Goal: Information Seeking & Learning: Learn about a topic

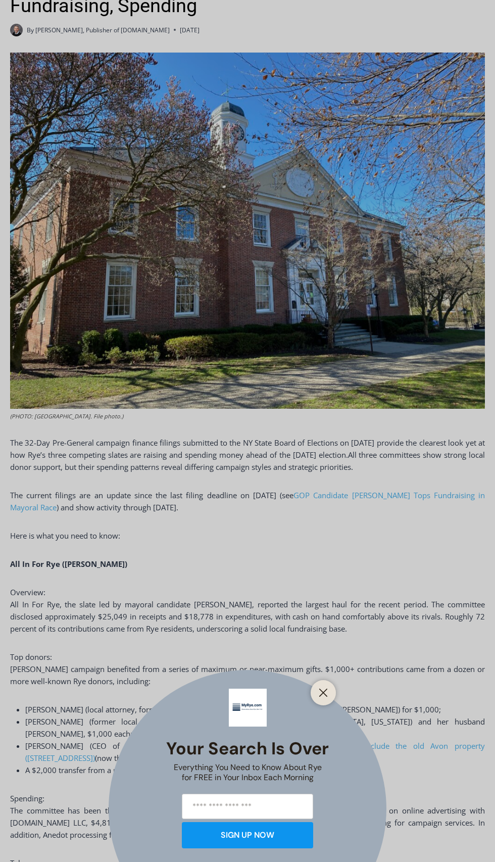
scroll to position [396, 0]
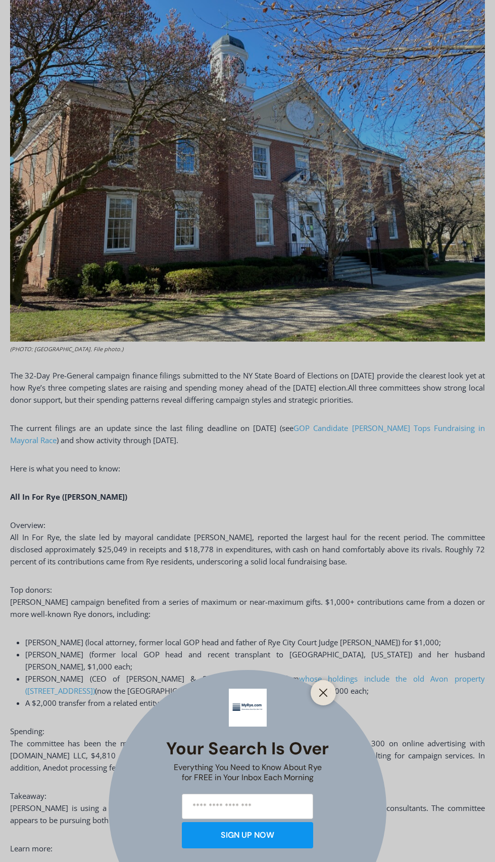
click at [352, 823] on div "Your Search is Over Everything You Need to Know About Rye for FREE in Your Inbo…" at bounding box center [247, 431] width 495 height 862
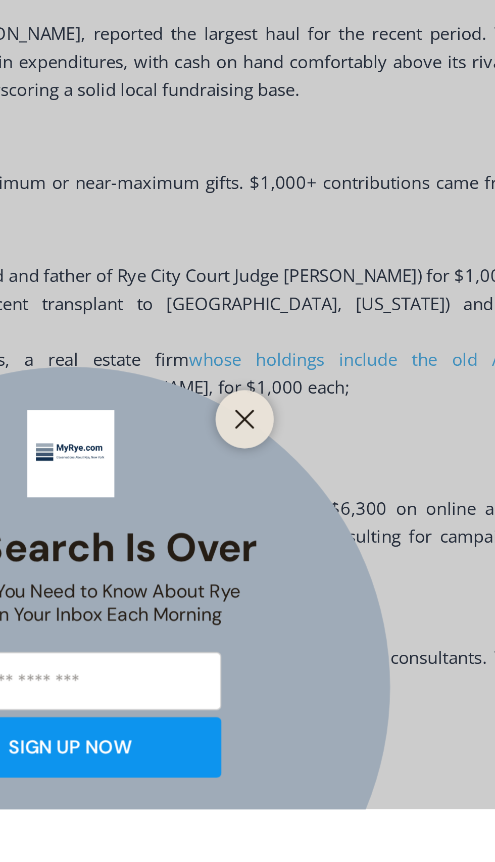
scroll to position [408, 0]
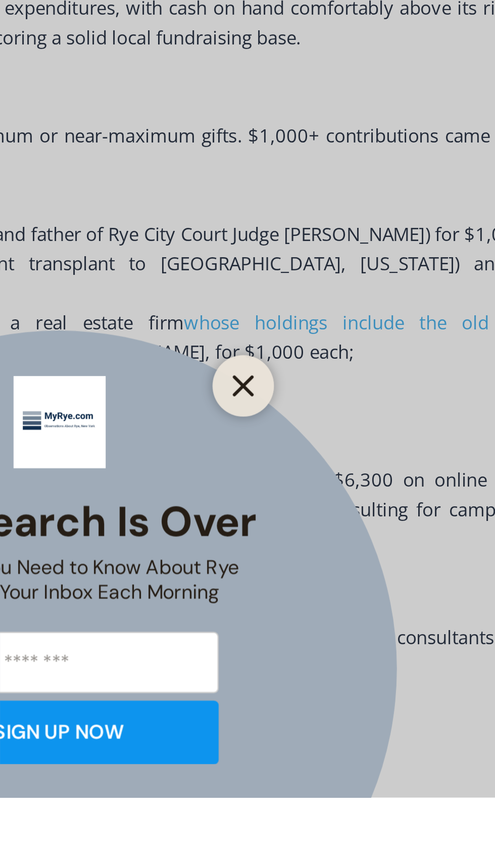
click at [328, 698] on icon "Close" at bounding box center [323, 693] width 9 height 9
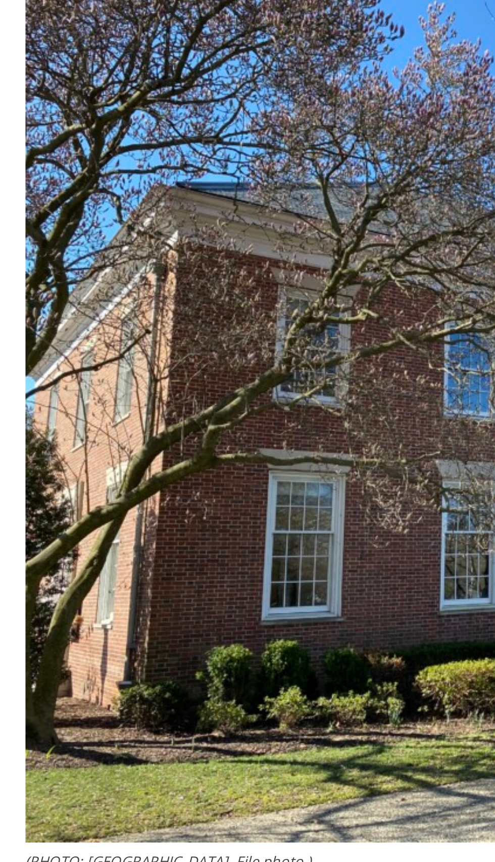
scroll to position [0, 0]
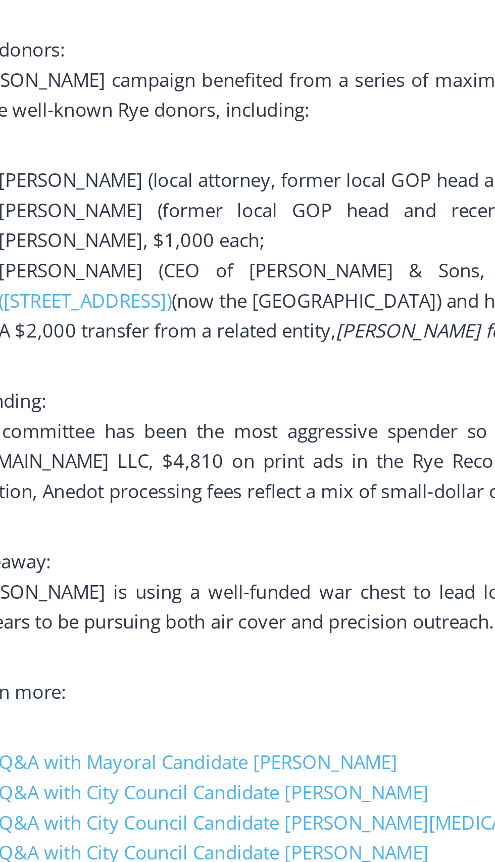
scroll to position [779, 0]
